Goal: Transaction & Acquisition: Purchase product/service

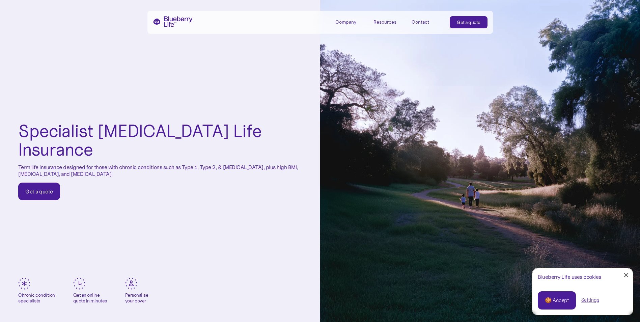
click at [26, 283] on img at bounding box center [24, 283] width 12 height 12
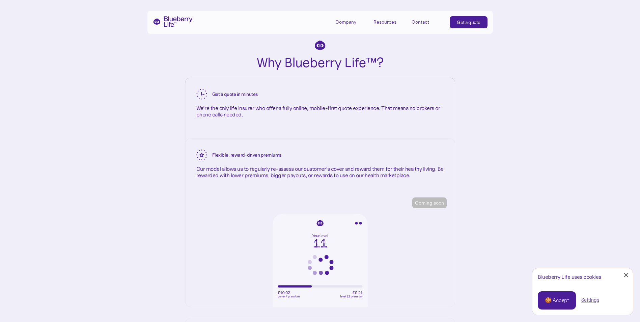
scroll to position [1045, 0]
click at [436, 208] on div "Coming soon" at bounding box center [429, 203] width 34 height 11
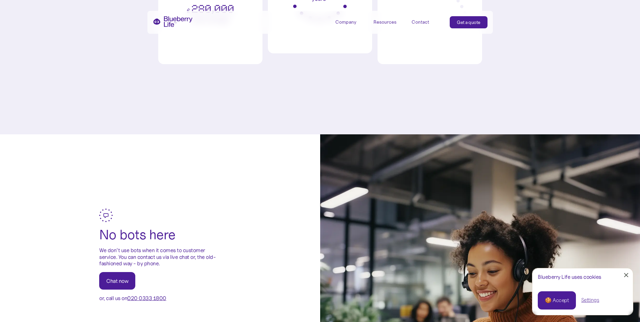
scroll to position [1922, 0]
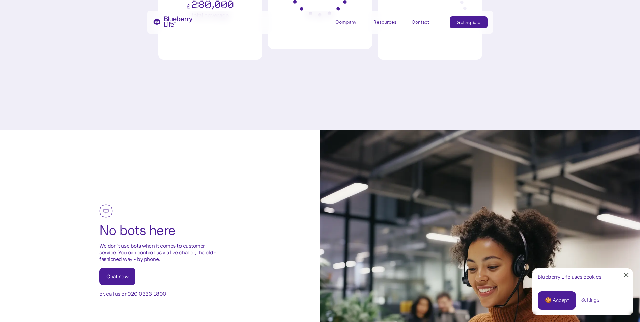
click at [630, 276] on link "Close Cookie Popup" at bounding box center [625, 274] width 13 height 13
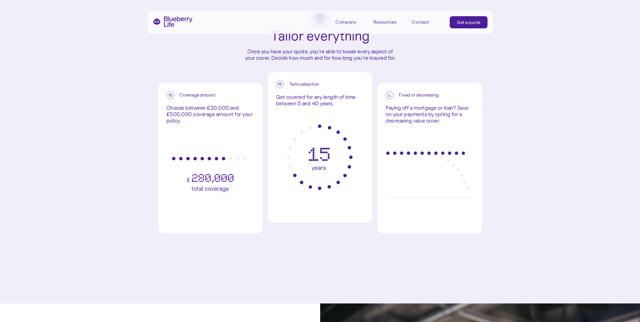
scroll to position [1719, 0]
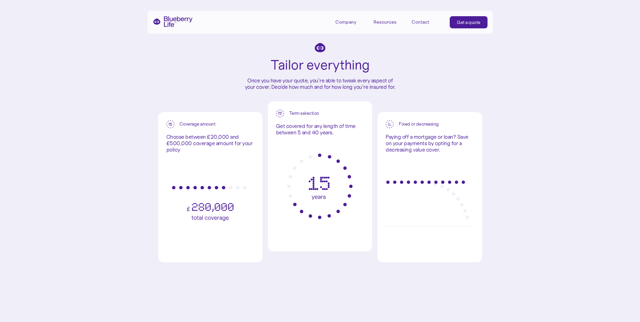
click at [465, 25] on div "Get a quote" at bounding box center [468, 22] width 24 height 7
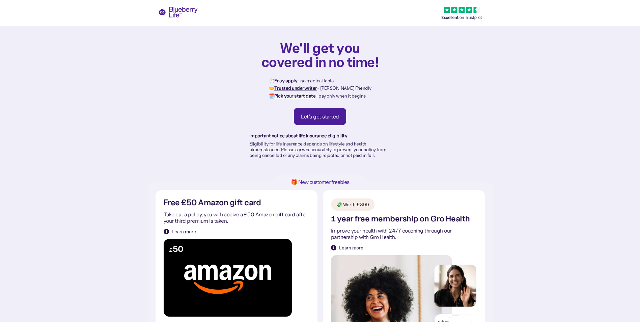
click at [329, 117] on div "Let's get started" at bounding box center [320, 116] width 38 height 7
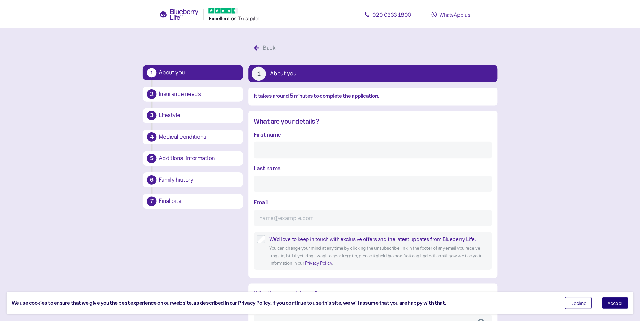
scroll to position [13, 0]
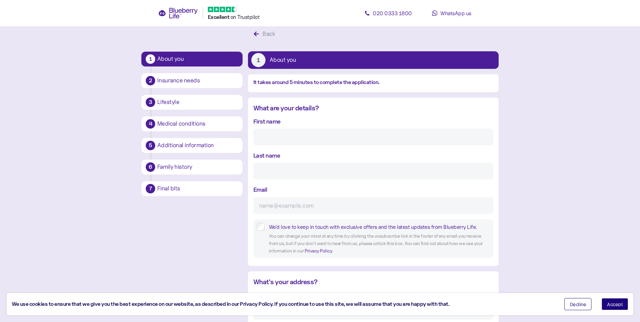
click at [320, 117] on div "First name" at bounding box center [373, 131] width 240 height 29
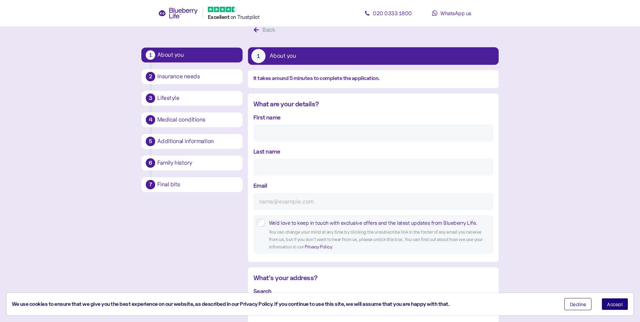
scroll to position [0, 0]
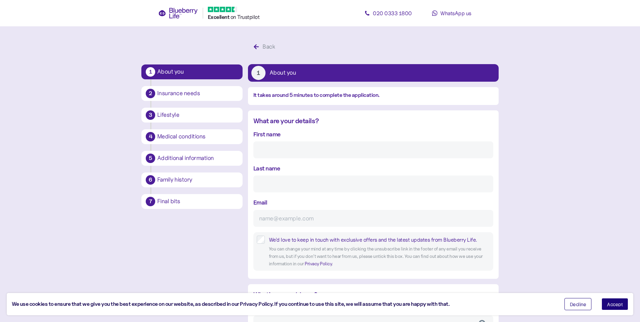
click at [338, 147] on input "First name" at bounding box center [373, 149] width 240 height 17
click at [228, 10] on icon at bounding box center [222, 9] width 29 height 5
